Goal: Task Accomplishment & Management: Manage account settings

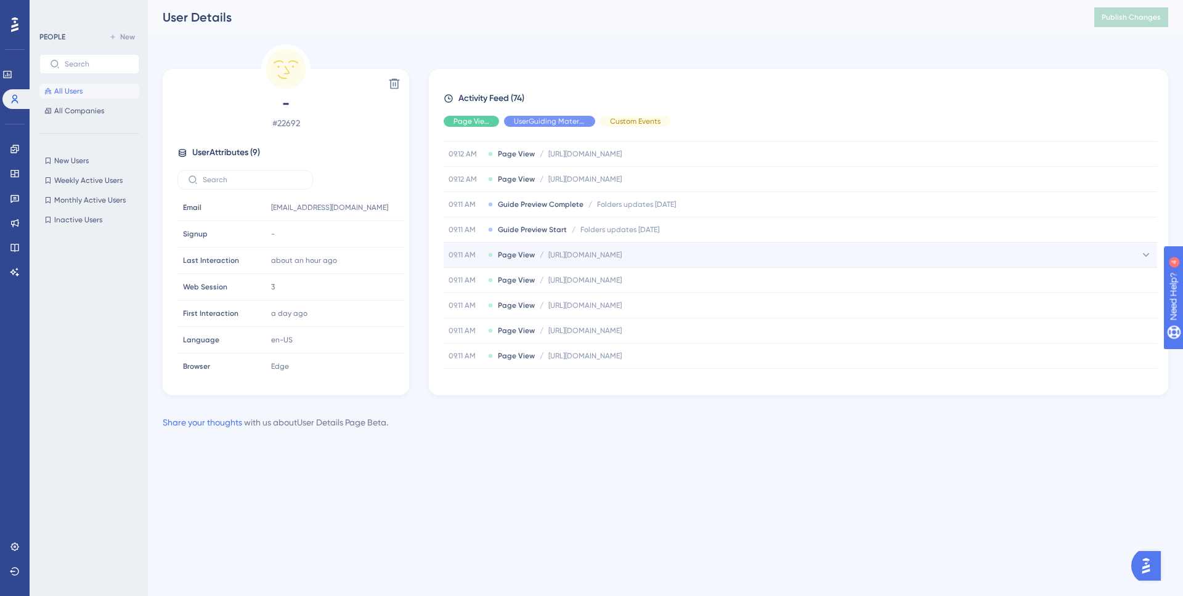
scroll to position [1003, 0]
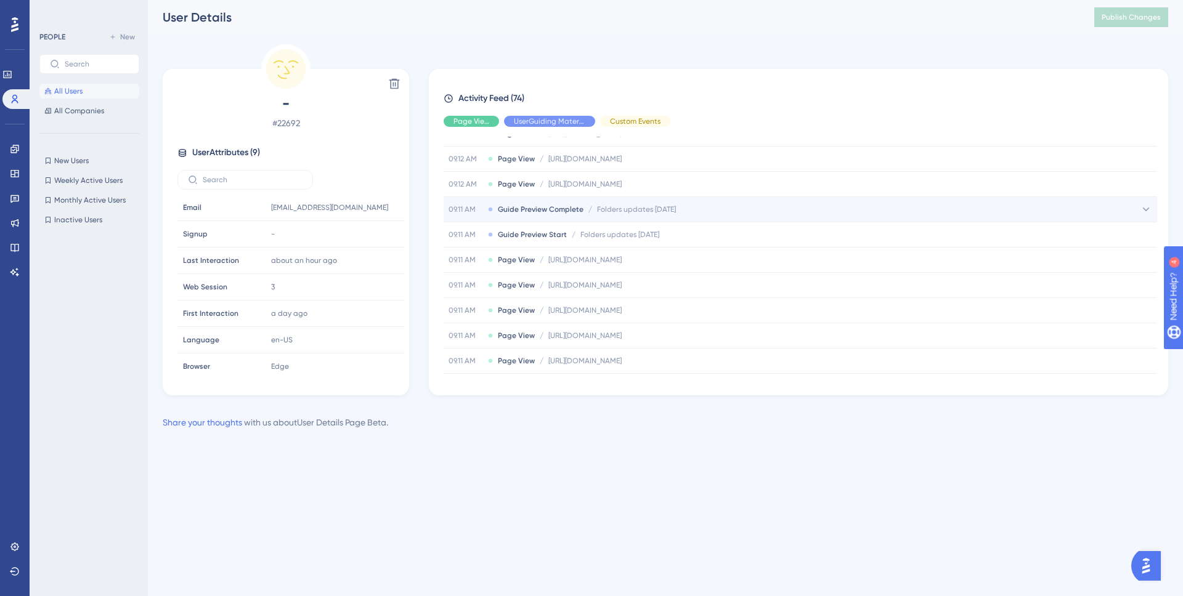
click at [1143, 208] on icon at bounding box center [1146, 210] width 7 height 4
click at [1142, 211] on icon at bounding box center [1146, 209] width 12 height 12
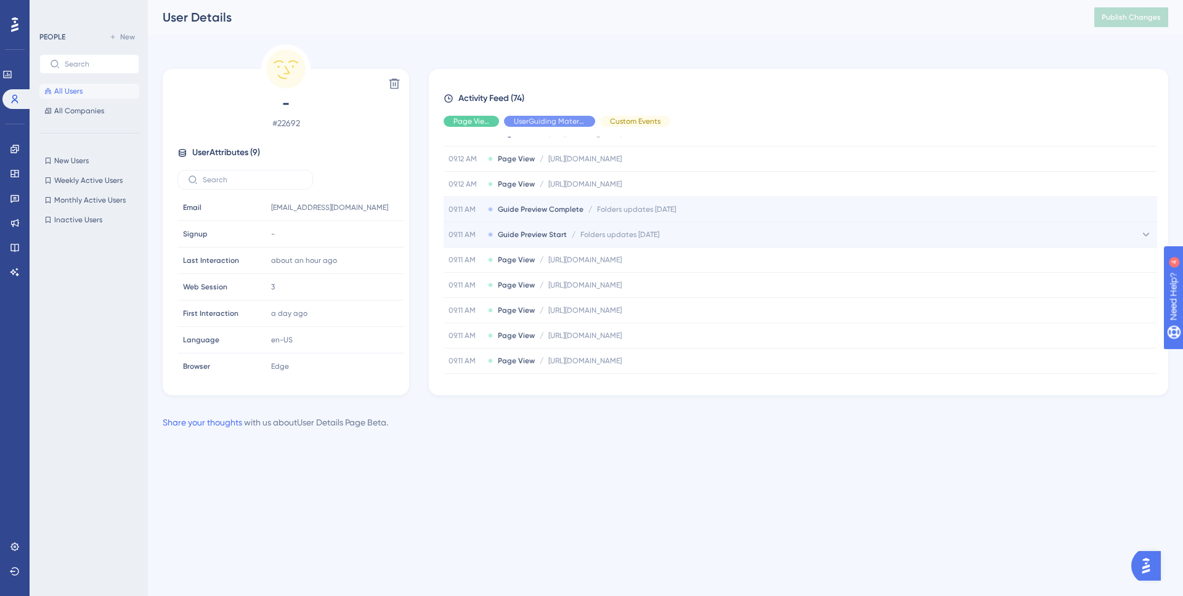
click at [1141, 230] on icon at bounding box center [1146, 235] width 12 height 12
click at [1141, 237] on icon at bounding box center [1146, 235] width 12 height 12
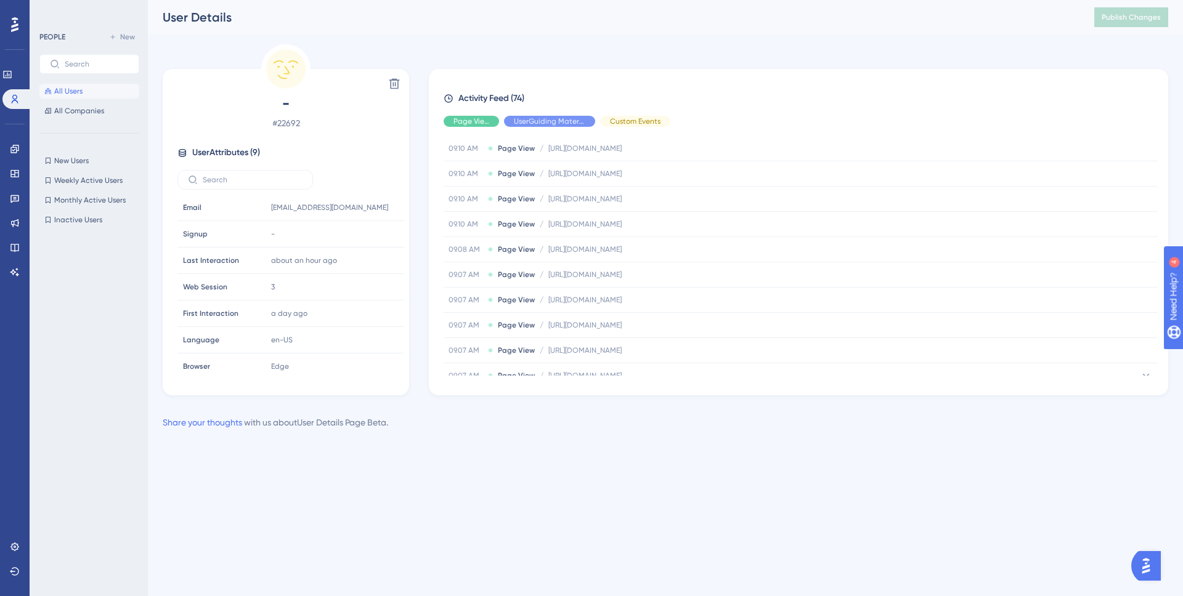
scroll to position [1738, 0]
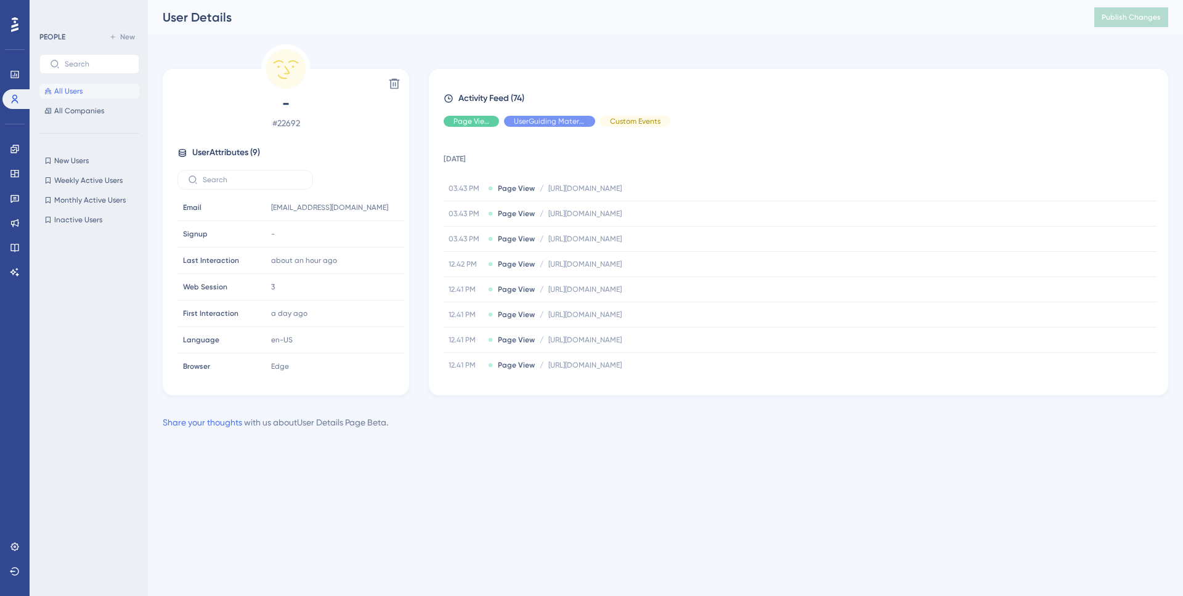
click at [83, 93] on button "All Users" at bounding box center [89, 91] width 100 height 15
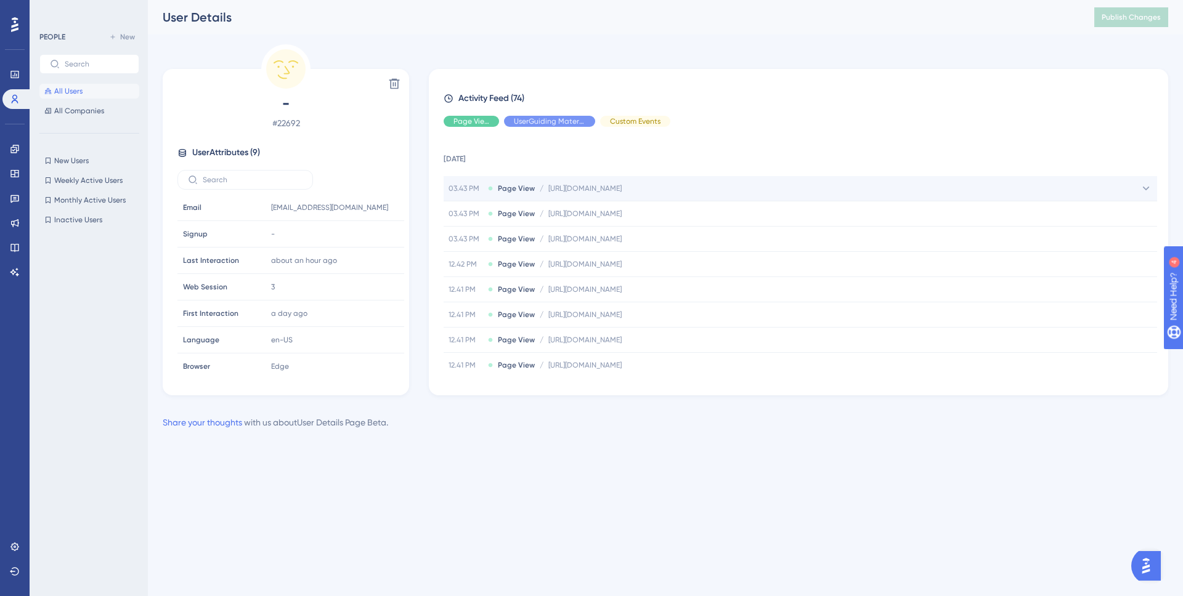
click at [1144, 188] on icon at bounding box center [1146, 188] width 12 height 12
click at [1141, 190] on icon at bounding box center [1146, 188] width 12 height 12
